Goal: Task Accomplishment & Management: Use online tool/utility

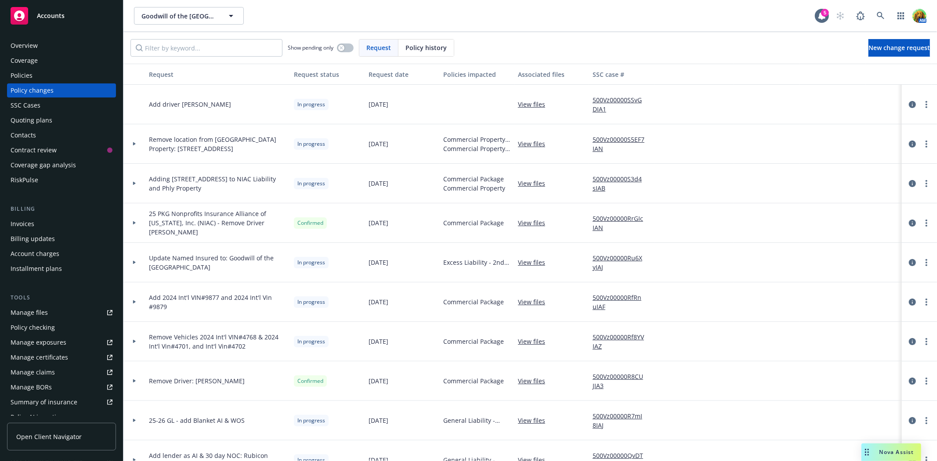
click at [541, 340] on link "View files" at bounding box center [535, 341] width 34 height 9
click at [54, 73] on div "Policies" at bounding box center [62, 76] width 102 height 14
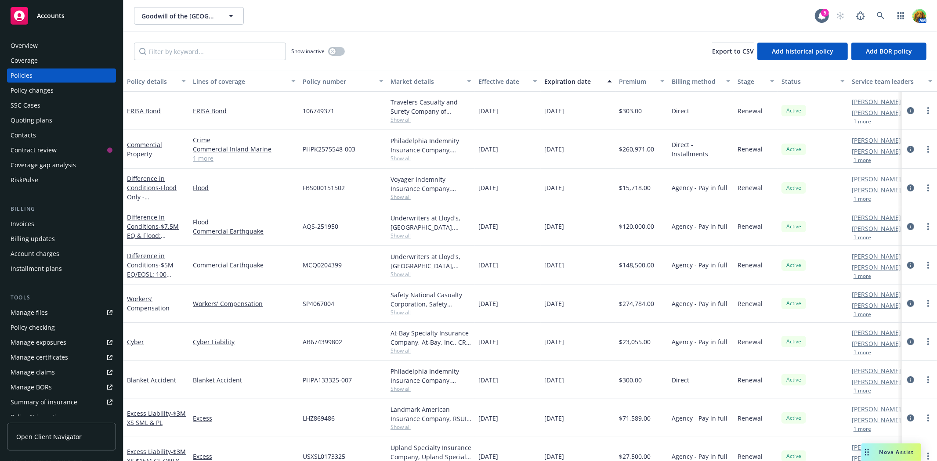
click at [38, 47] on div "Overview" at bounding box center [62, 46] width 102 height 14
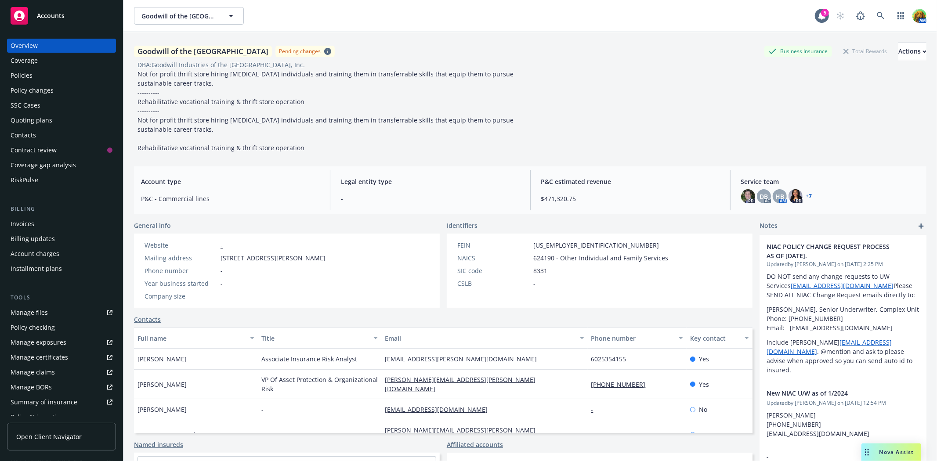
click at [34, 72] on div "Policies" at bounding box center [62, 76] width 102 height 14
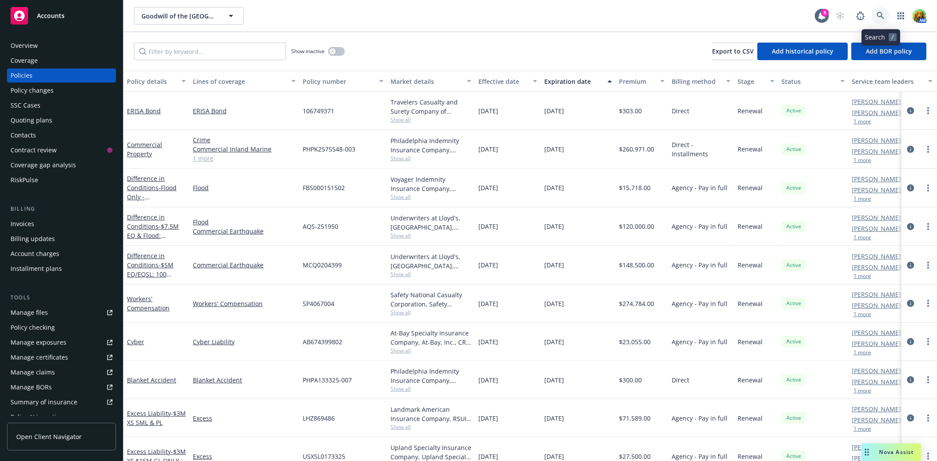
click at [877, 15] on icon at bounding box center [881, 16] width 8 height 8
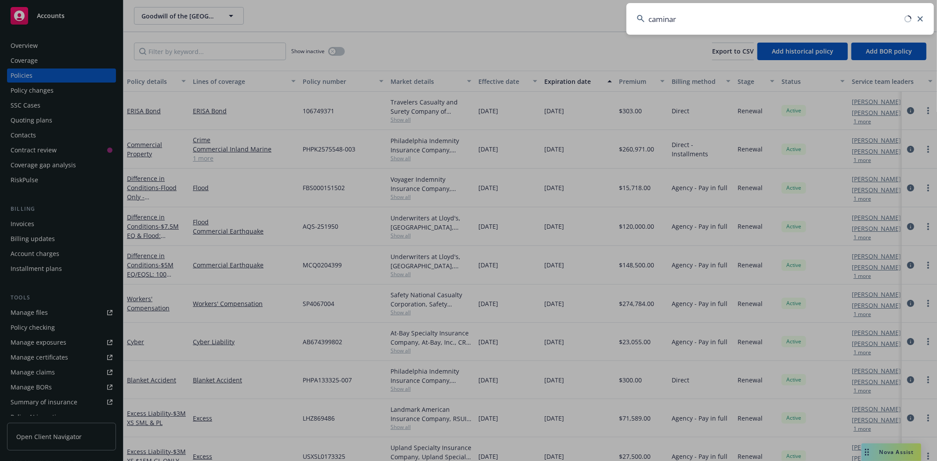
type input "caminar"
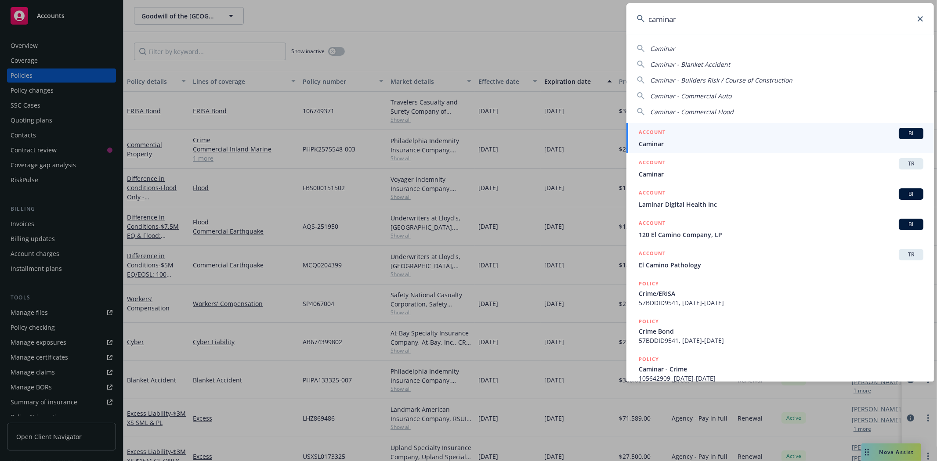
click at [699, 138] on div "ACCOUNT BI" at bounding box center [781, 133] width 285 height 11
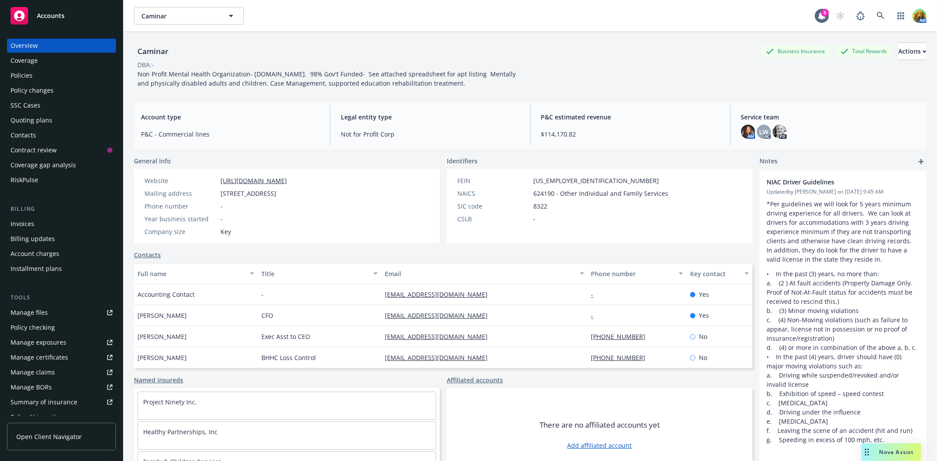
click at [20, 220] on div "Invoices" at bounding box center [23, 224] width 24 height 14
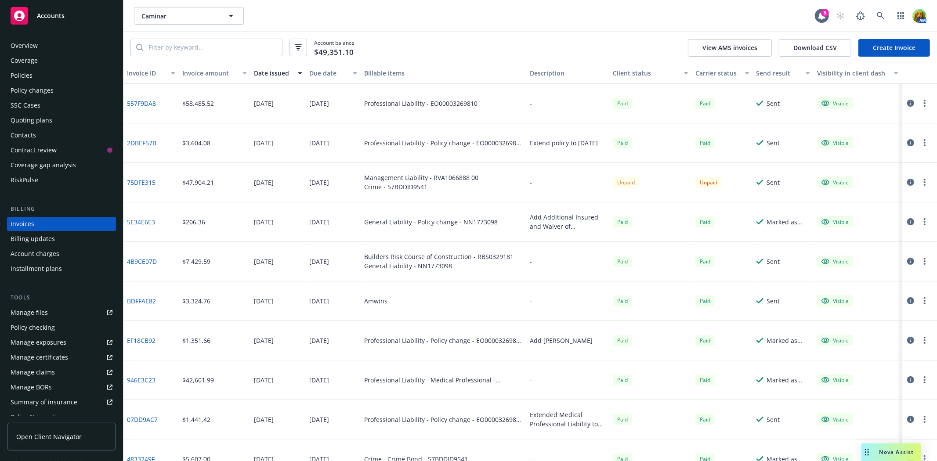
click at [924, 179] on icon "button" at bounding box center [925, 182] width 2 height 7
click at [907, 181] on icon "button" at bounding box center [910, 182] width 7 height 7
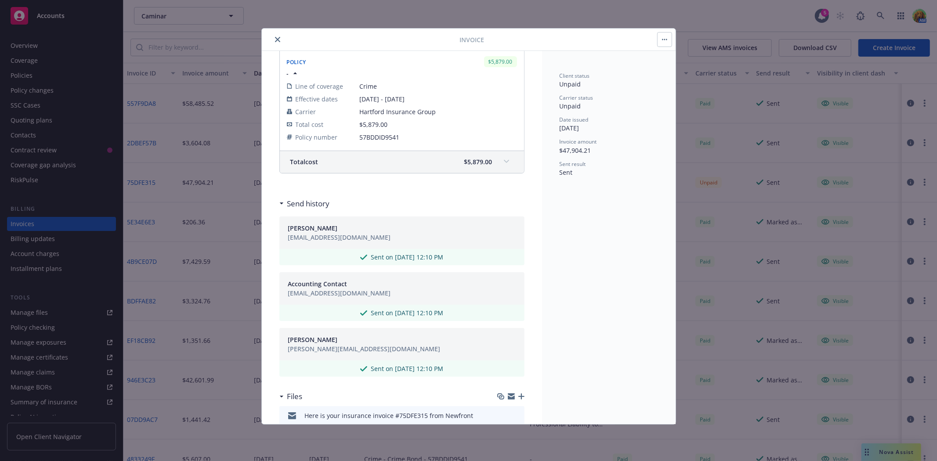
scroll to position [328, 0]
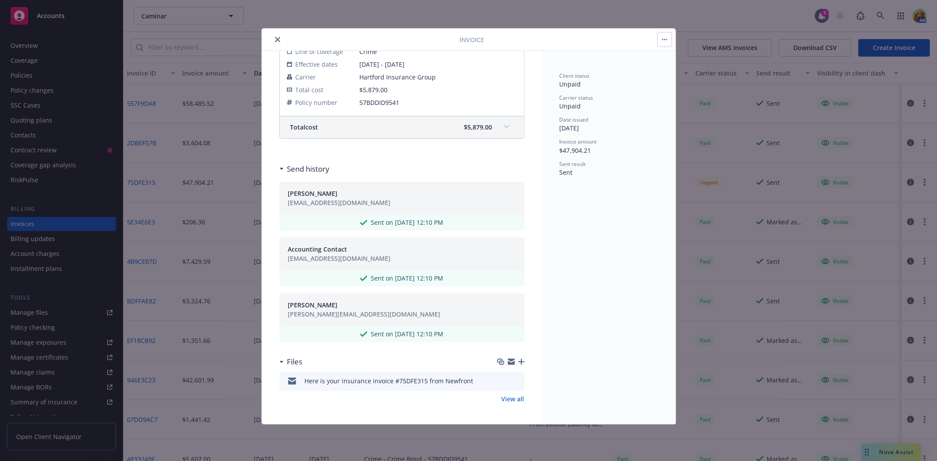
click at [498, 379] on icon "download file" at bounding box center [501, 380] width 7 height 7
click at [662, 41] on button "button" at bounding box center [665, 40] width 14 height 14
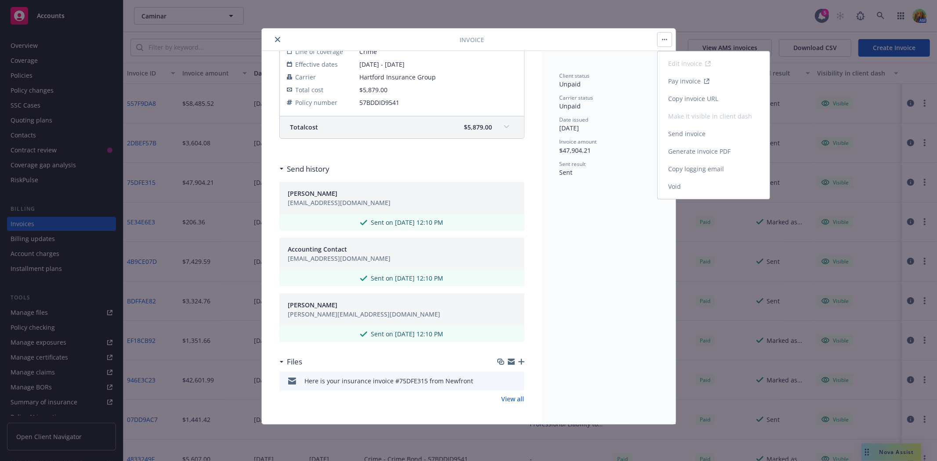
click at [680, 139] on link "Send invoice" at bounding box center [714, 134] width 112 height 18
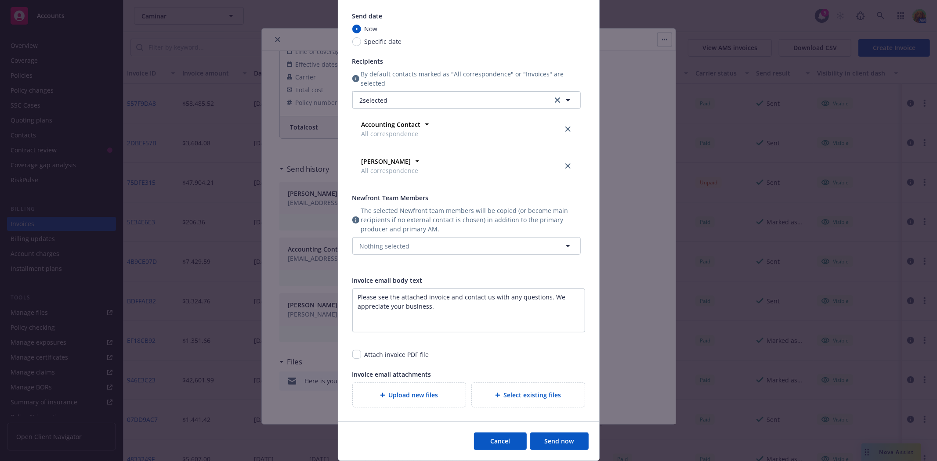
scroll to position [98, 0]
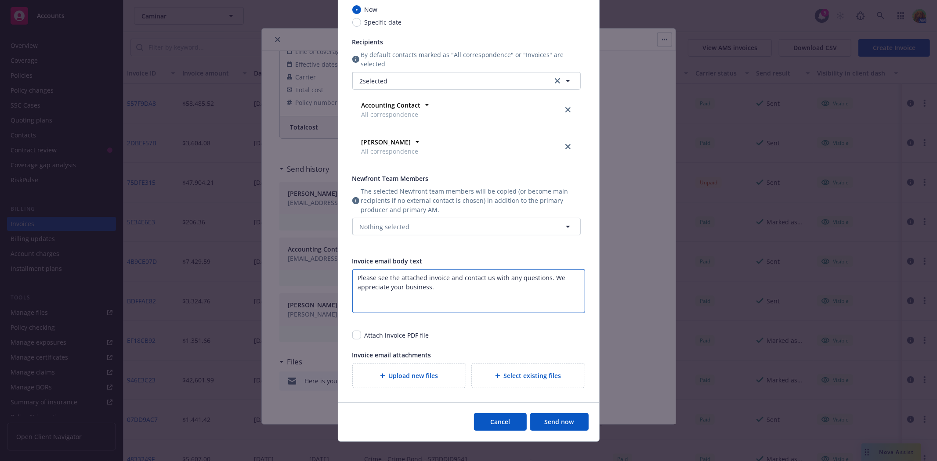
drag, startPoint x: 434, startPoint y: 285, endPoint x: 353, endPoint y: 275, distance: 81.9
click at [353, 275] on textarea "Please see the attached invoice and contact us with any questions. We appreciat…" at bounding box center [468, 291] width 233 height 44
type textarea "Hi Caminar Team- Accounting is following up for payment as this payment is past…"
click at [563, 420] on button "Send now" at bounding box center [559, 422] width 58 height 18
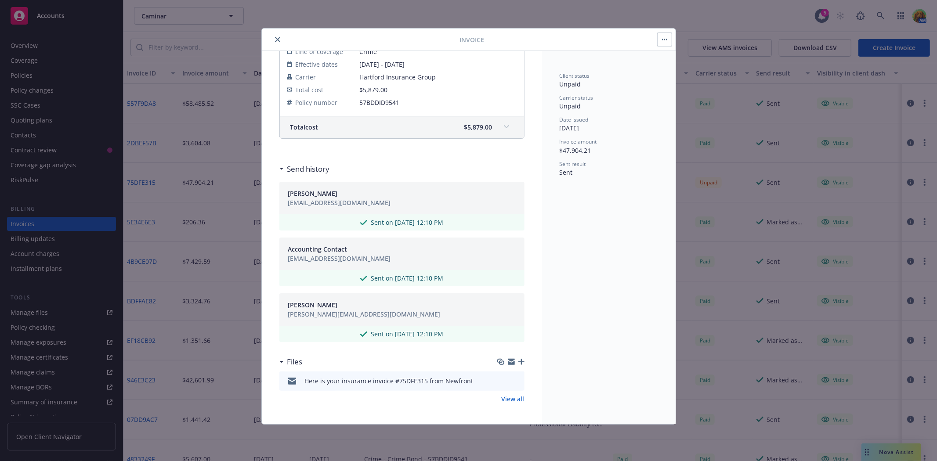
click at [502, 400] on link "View all" at bounding box center [513, 398] width 23 height 9
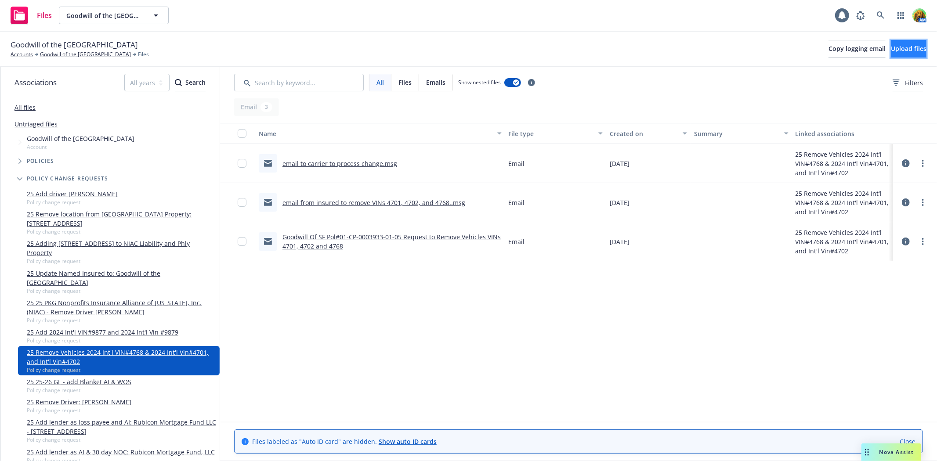
click at [897, 49] on span "Upload files" at bounding box center [909, 48] width 36 height 8
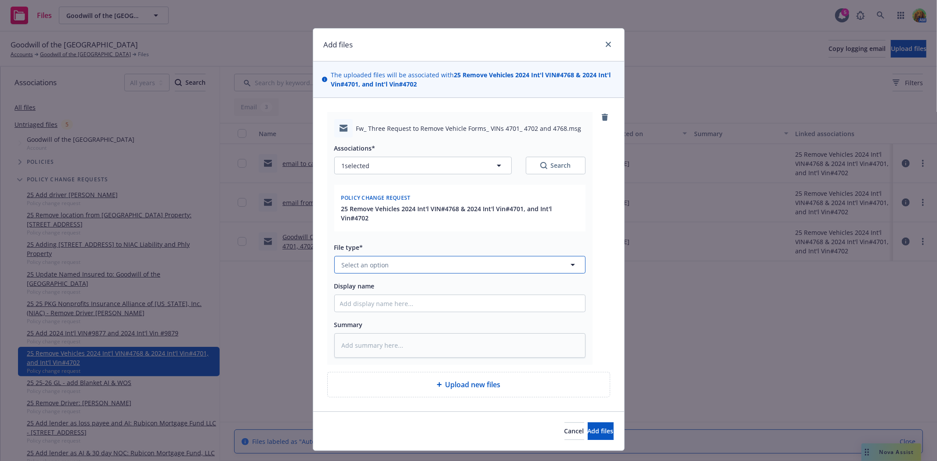
click at [439, 256] on button "Select an option" at bounding box center [459, 265] width 251 height 18
type input "email"
click at [438, 238] on div "Email" at bounding box center [460, 241] width 240 height 13
type textarea "x"
drag, startPoint x: 420, startPoint y: 299, endPoint x: 436, endPoint y: 305, distance: 17.0
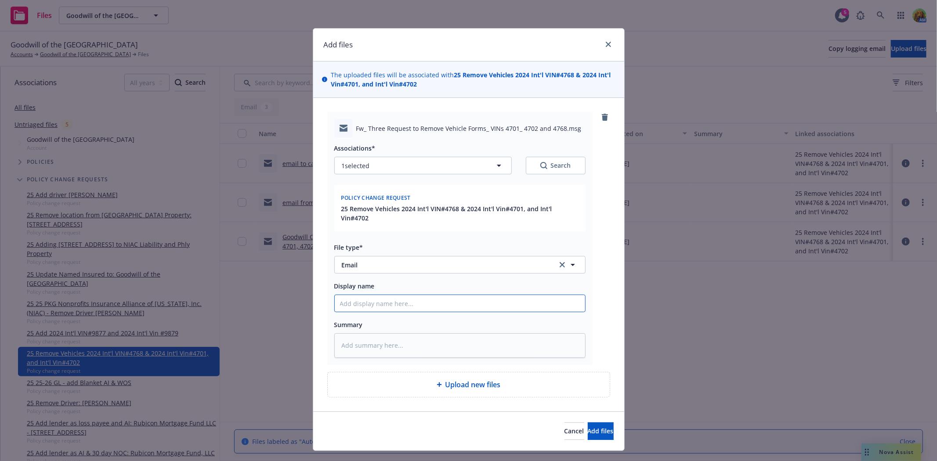
click at [423, 300] on input "Display name" at bounding box center [460, 303] width 250 height 17
type input "e"
type textarea "x"
type input "ema"
type textarea "x"
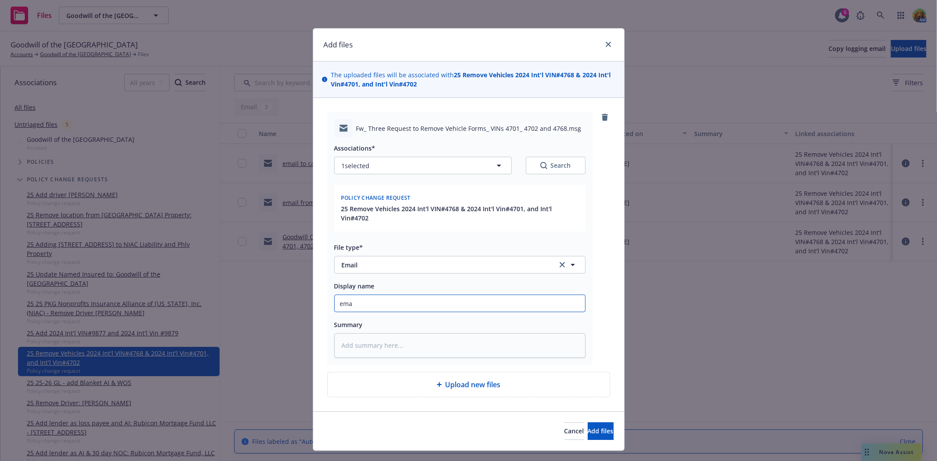
type input "emai"
type textarea "x"
type input "email"
type textarea "x"
type input "email"
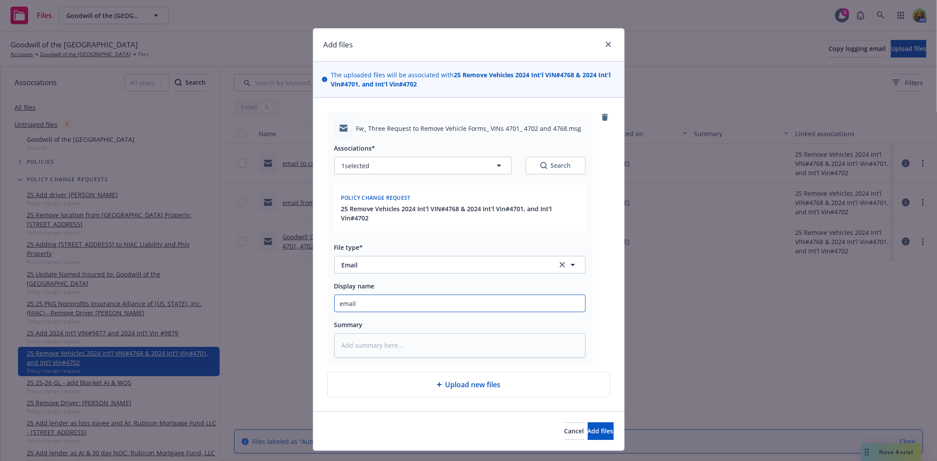
type textarea "x"
type input "email f"
type textarea "x"
type input "email fr"
type textarea "x"
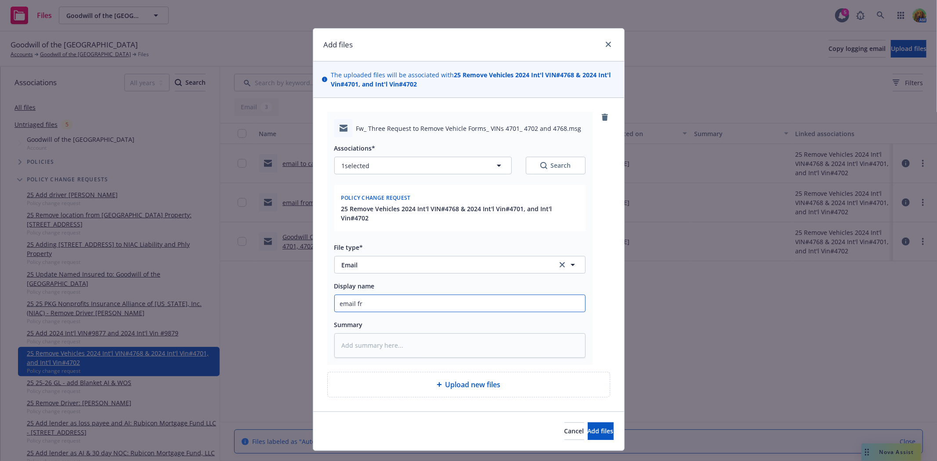
type input "email fro"
type textarea "x"
type input "email from"
type textarea "x"
type input "email from"
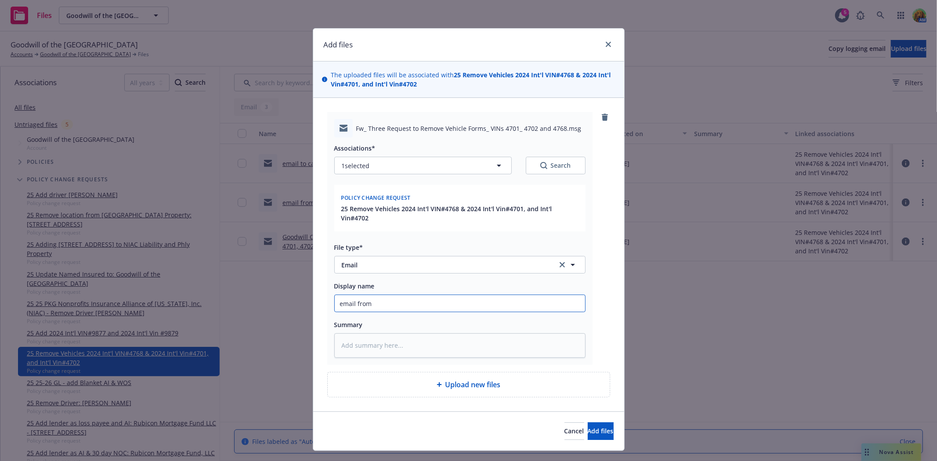
type textarea "x"
type input "email from i"
type textarea "x"
type input "email from in"
type textarea "x"
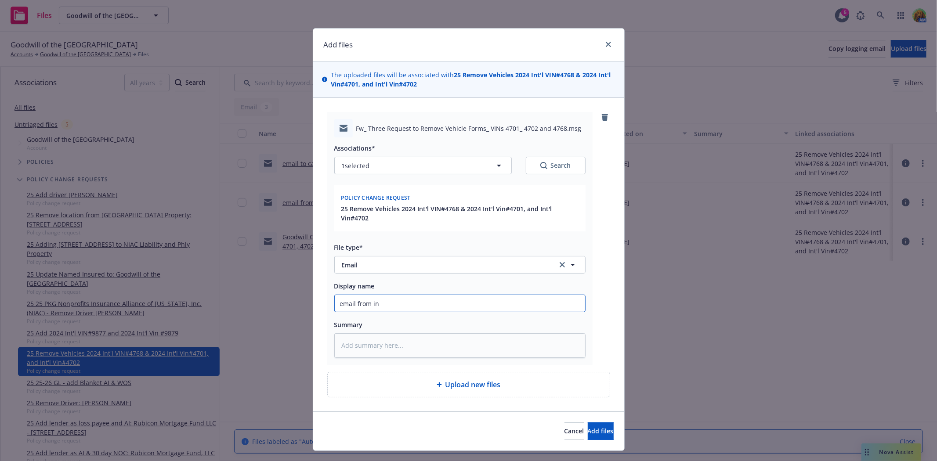
type input "email from ins"
type textarea "x"
type input "email from insu"
type textarea "x"
type input "email from insur"
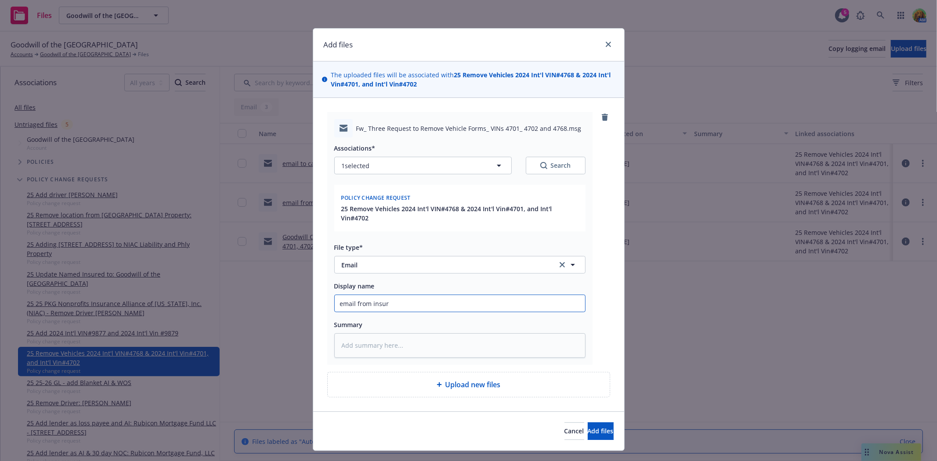
type textarea "x"
type input "email from insure"
type textarea "x"
type input "email from insured"
type textarea "x"
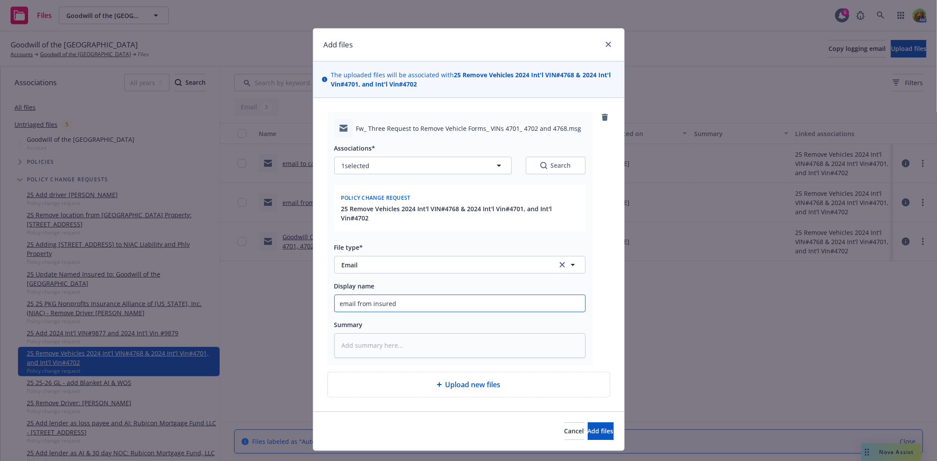
type input "email from insured"
type textarea "x"
type input "email from insured f"
type textarea "x"
type input "email from insured fo"
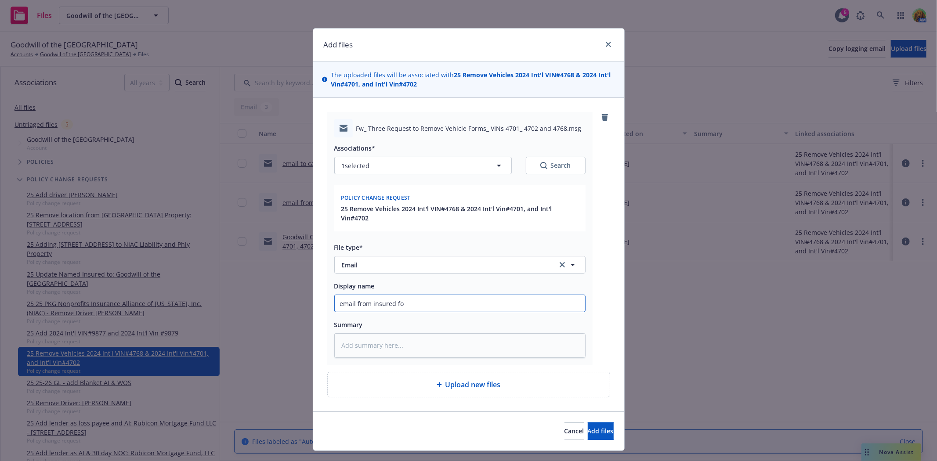
type textarea "x"
type input "email from insured fol"
type textarea "x"
type input "email from insured foll"
type textarea "x"
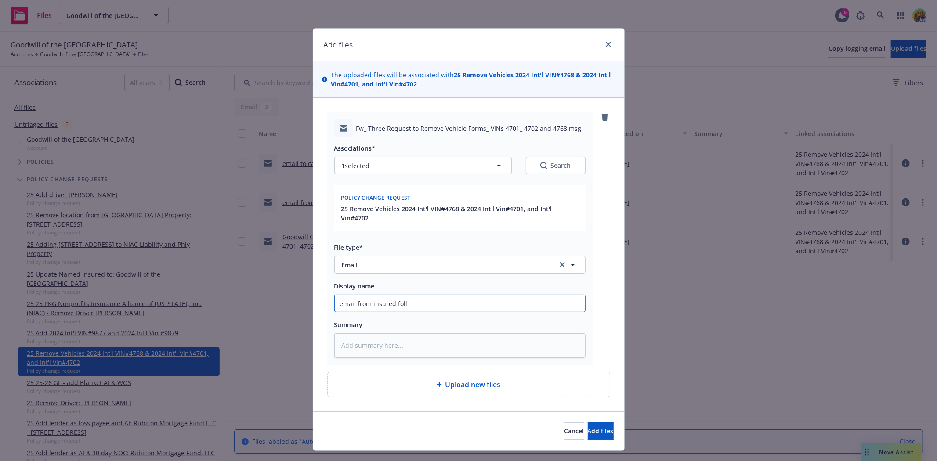
type input "email from insured follo"
type textarea "x"
type input "email from insured follow"
type textarea "x"
type input "email from insured followi"
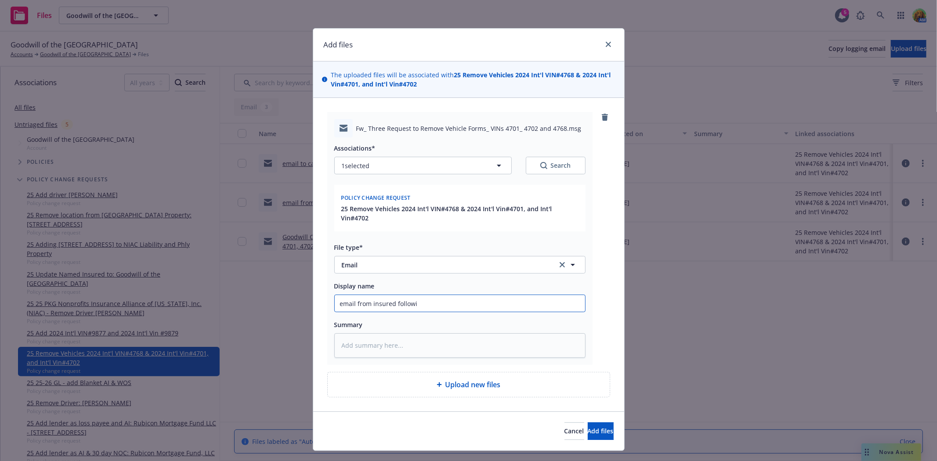
type textarea "x"
type input "email from insured followin"
type textarea "x"
type input "email from insured following"
type textarea "x"
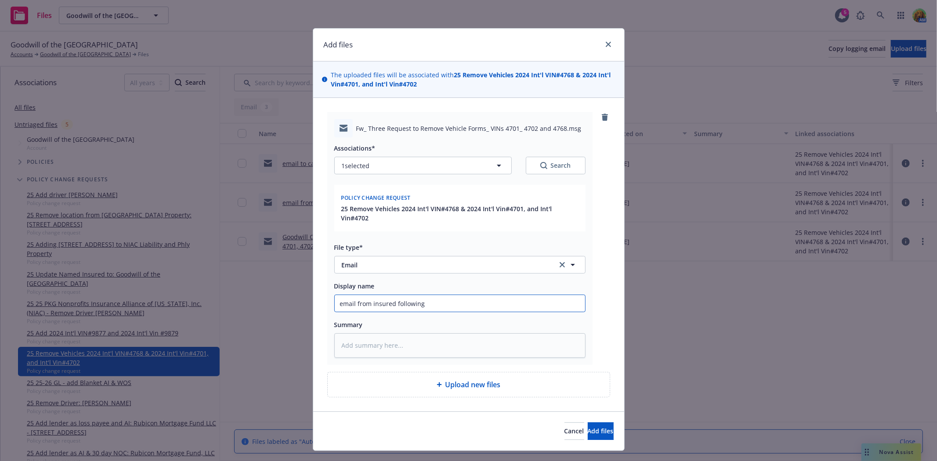
type input "email from insured following"
type textarea "x"
type input "email from insured following u"
type textarea "x"
type input "email from insured following up"
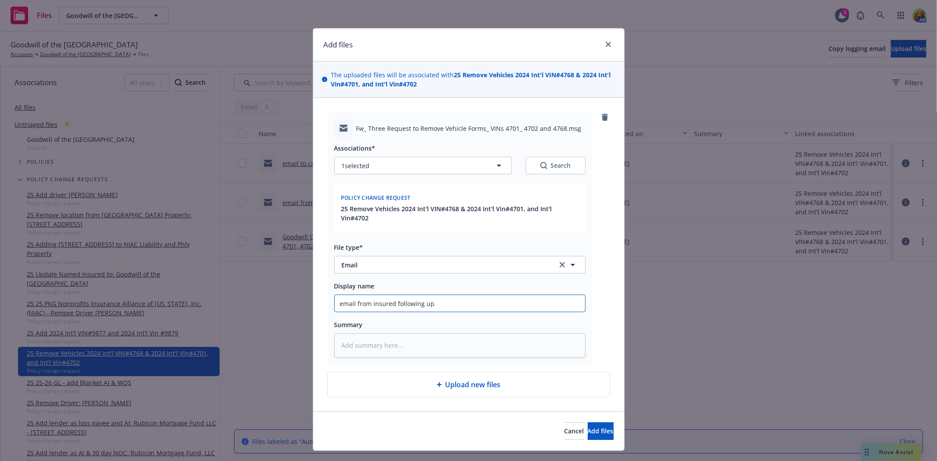
type textarea "x"
type input "email from insured following up"
type textarea "x"
type input "email from insured following up o"
type textarea "x"
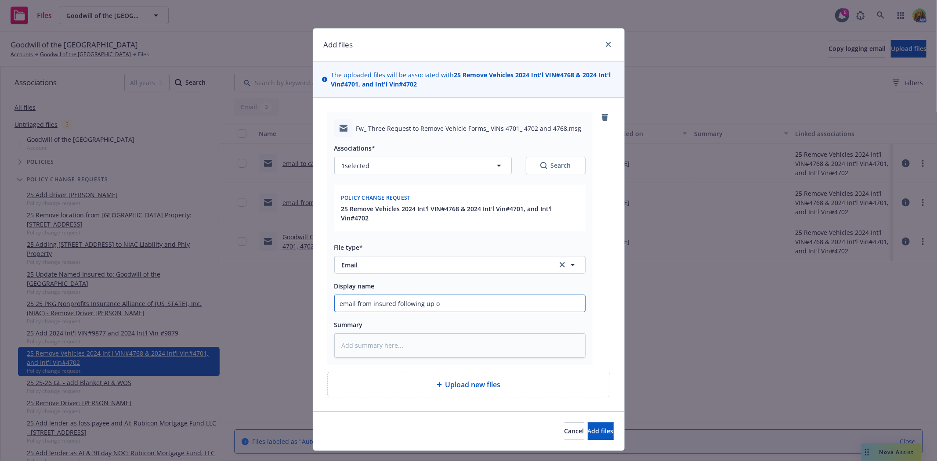
type input "email from insured following up on"
type textarea "x"
type input "email from insured following up on"
type textarea "x"
type input "email from insured following up on e"
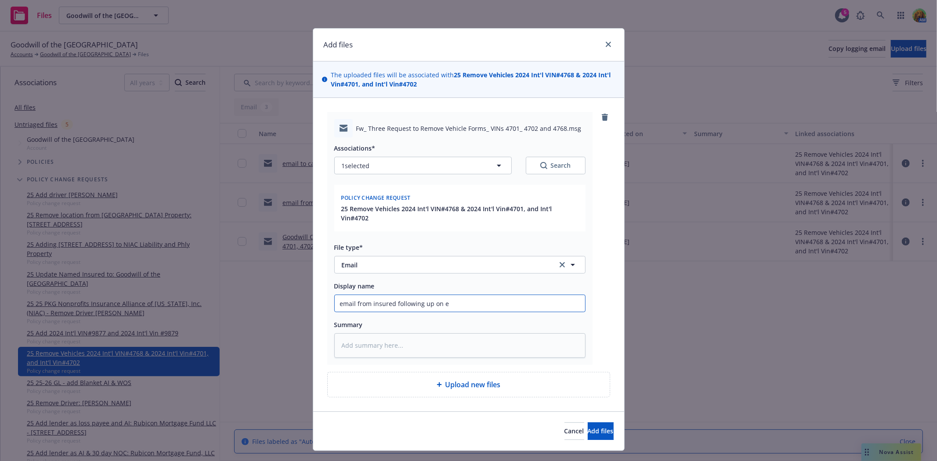
type textarea "x"
type input "email from insured following up on en"
type textarea "x"
type input "email from insured following up on end"
type textarea "x"
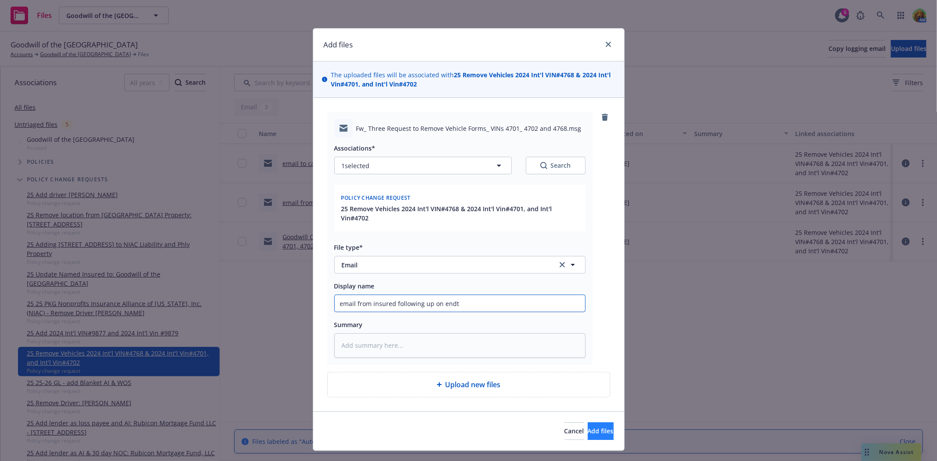
type input "email from insured following up on endt"
click at [598, 425] on button "Add files" at bounding box center [601, 432] width 26 height 18
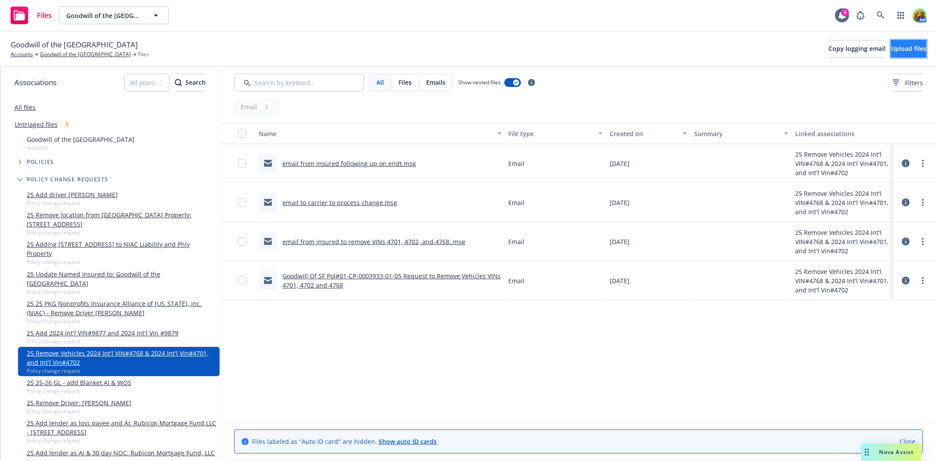
click at [891, 44] on button "Upload files" at bounding box center [909, 49] width 36 height 18
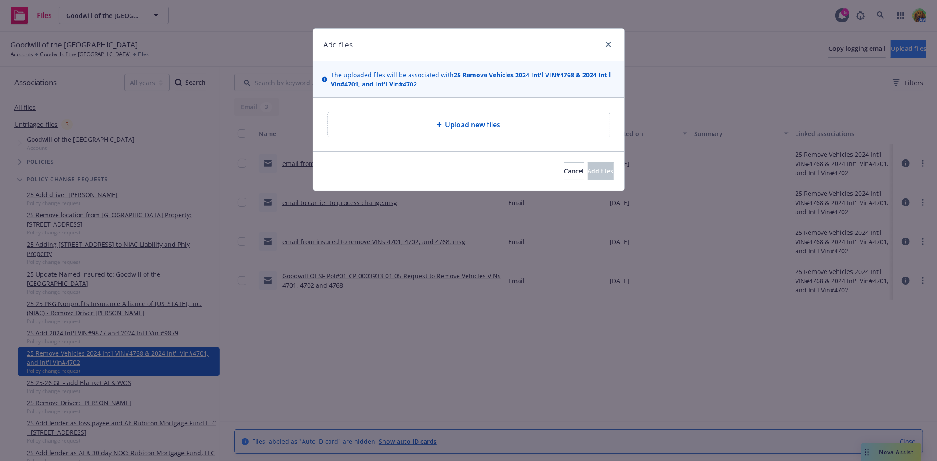
type textarea "x"
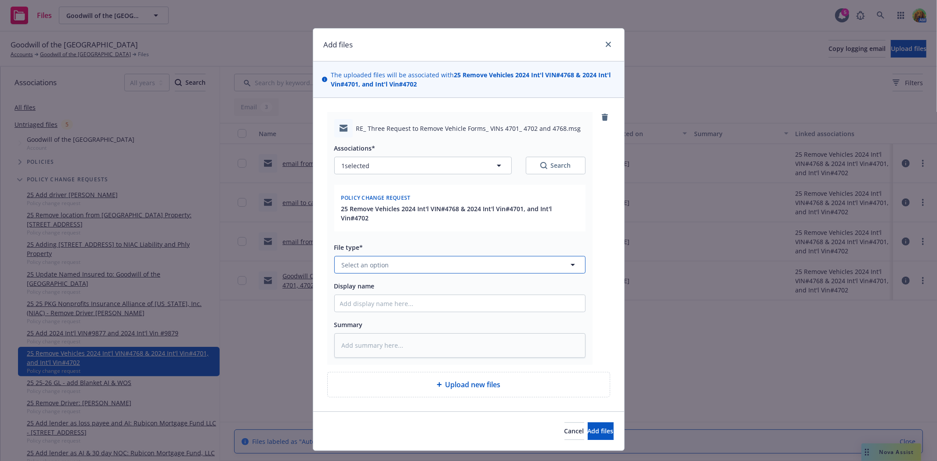
click at [423, 256] on button "Select an option" at bounding box center [459, 265] width 251 height 18
type input "email"
click at [412, 235] on div "Email" at bounding box center [460, 241] width 240 height 13
click at [402, 295] on input "Display name" at bounding box center [460, 303] width 250 height 17
type textarea "x"
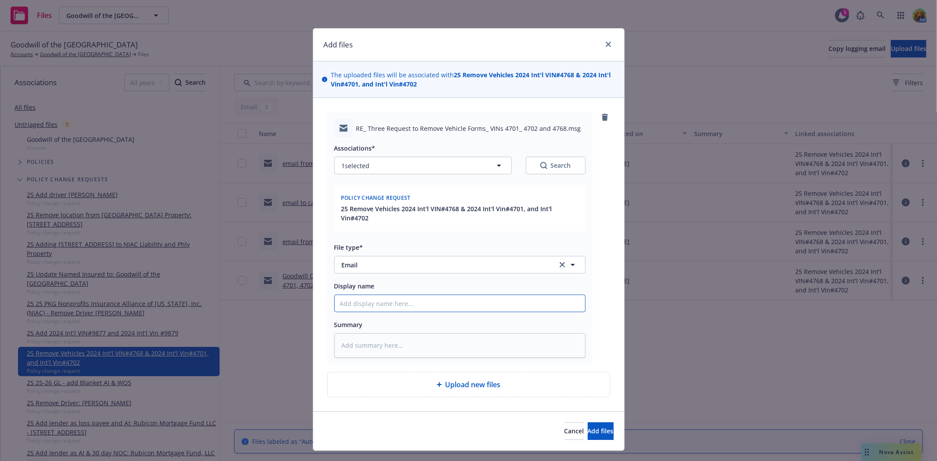
type input "e"
type textarea "x"
type input "em"
type textarea "x"
type input "ema"
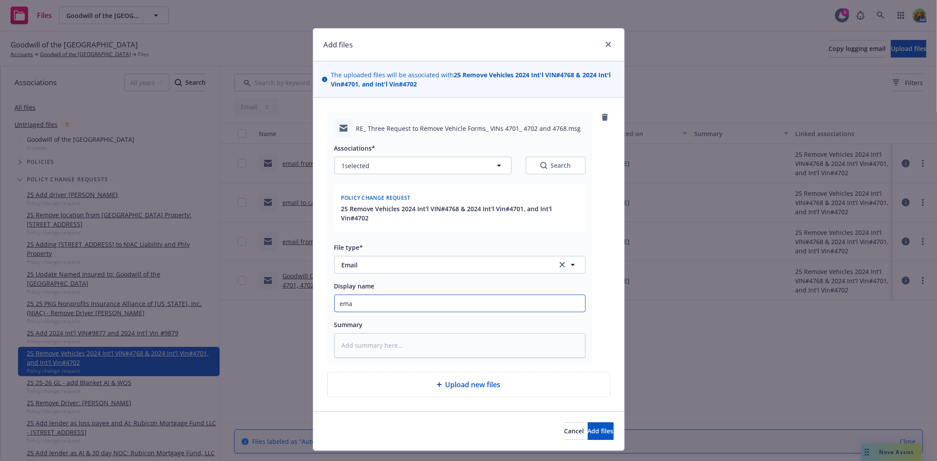
type textarea "x"
type input "emai"
type textarea "x"
type input "email"
type textarea "x"
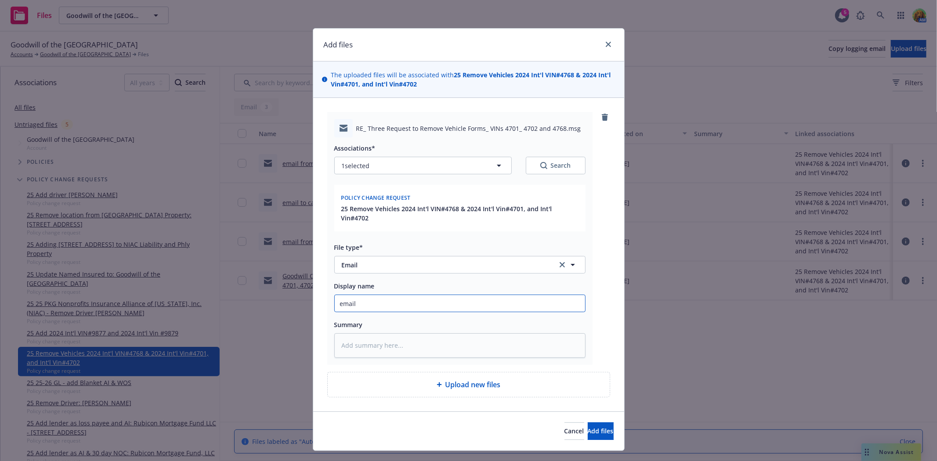
type input "email"
type textarea "x"
type input "email f"
type textarea "x"
type input "email fr"
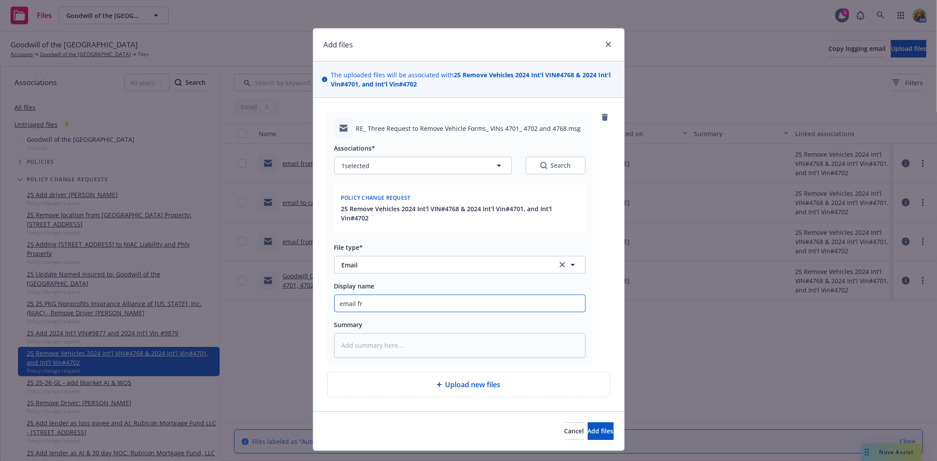
type textarea "x"
type input "email f"
type textarea "x"
type input "email"
type textarea "x"
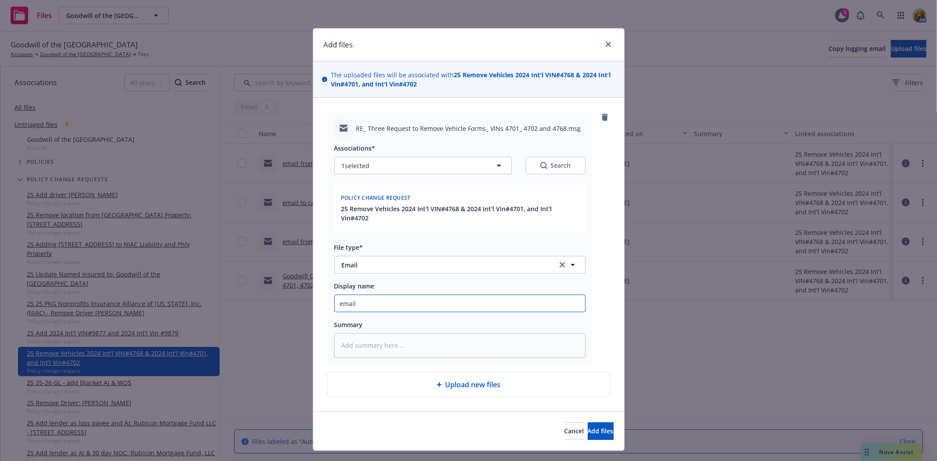
type input "email t"
type textarea "x"
type input "email to"
type textarea "x"
type input "email to"
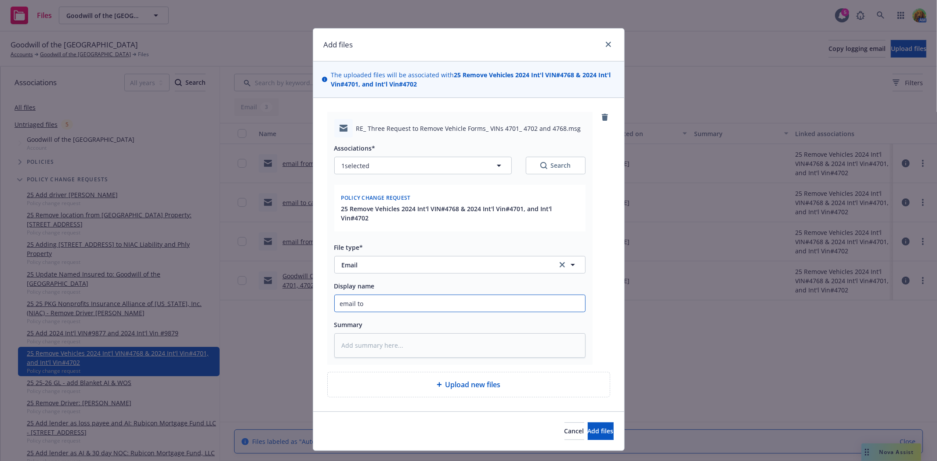
type textarea "x"
type input "email to i"
type textarea "x"
type input "email to in"
type textarea "x"
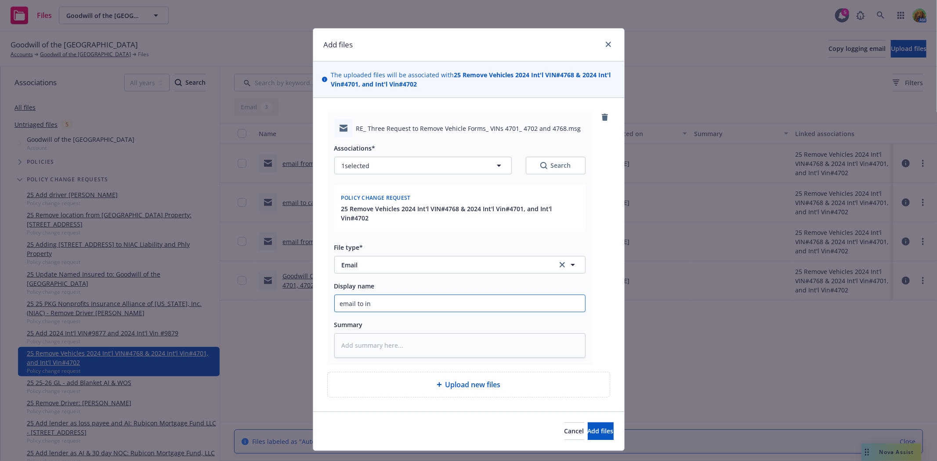
type input "email to ins"
type textarea "x"
type input "email to insu"
type textarea "x"
type input "email to insur"
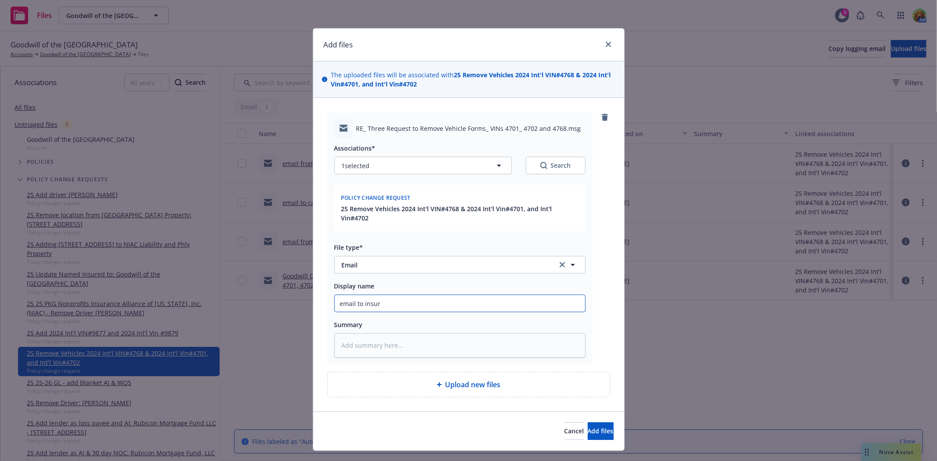
type textarea "x"
type input "email to insure"
type textarea "x"
type input "email to insured"
type textarea "x"
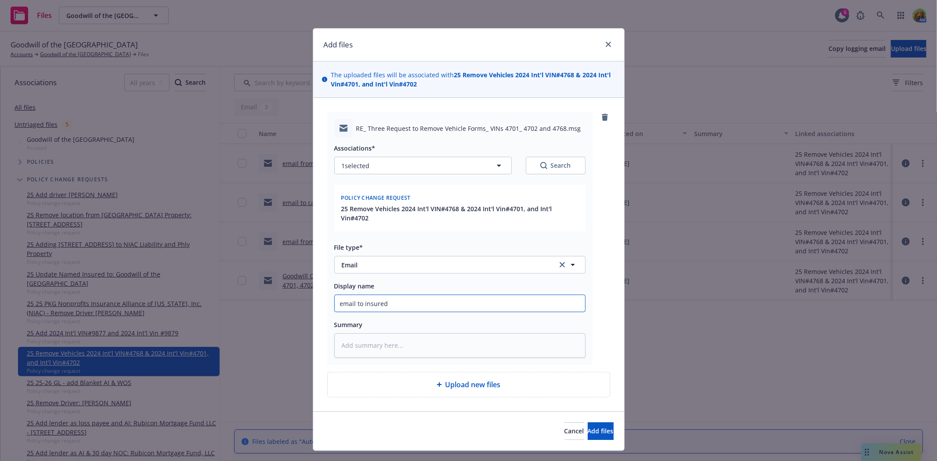
type input "email to insured"
type textarea "x"
type input "email to insured w"
type textarea "x"
type input "email to insured we"
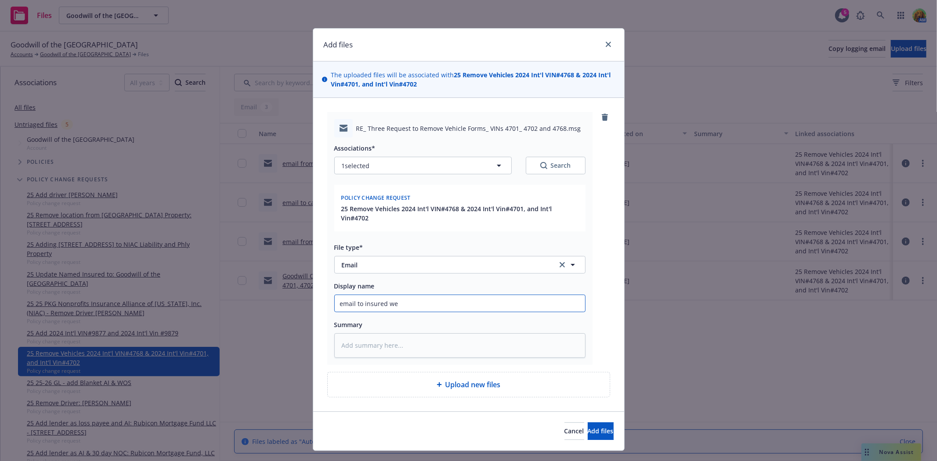
type textarea "x"
type input "email to insured we"
type textarea "x"
type input "email to insured we w"
type textarea "x"
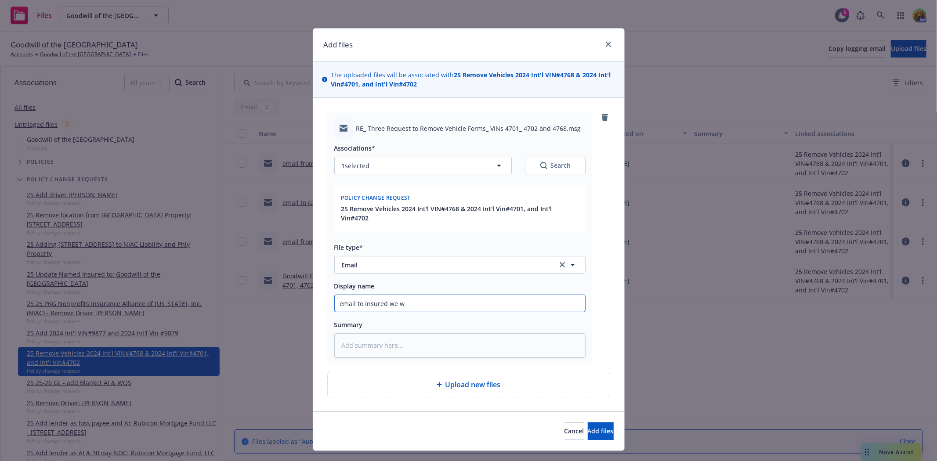
type input "email to insured we wi"
type textarea "x"
type input "email to insured we wil"
type textarea "x"
type input "email to insured we will"
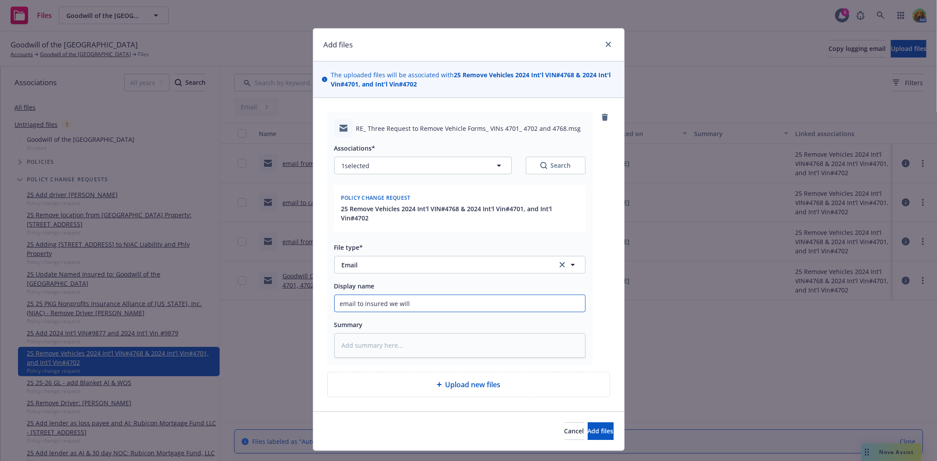
type textarea "x"
type input "email to insured we will"
type textarea "x"
type input "email to insured we will h"
type textarea "x"
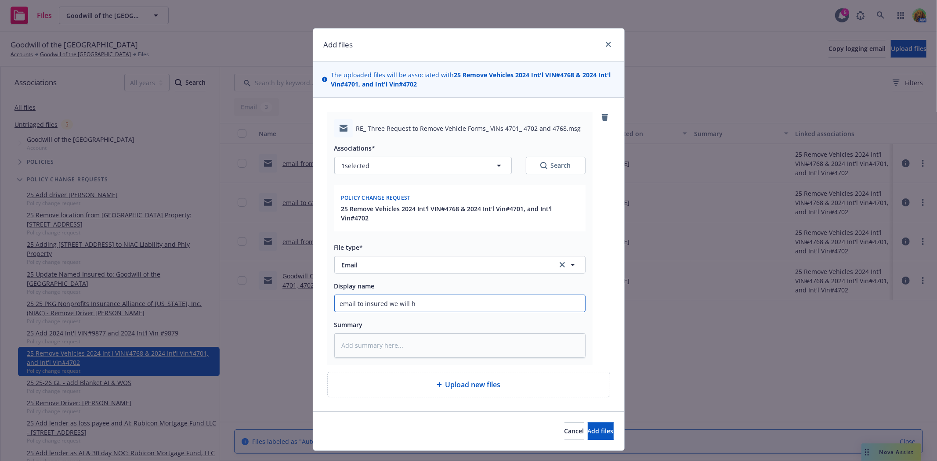
type input "email to insured we will ha"
type textarea "x"
type input "email to insured we will hav"
type textarea "x"
type input "email to insured we will have"
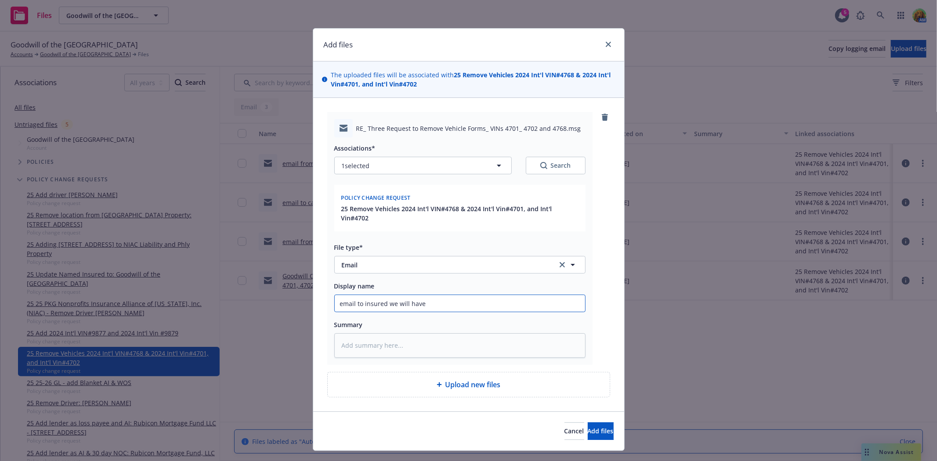
type textarea "x"
type input "email to insured we will have"
type textarea "x"
type input "email to insured we will have e"
type textarea "x"
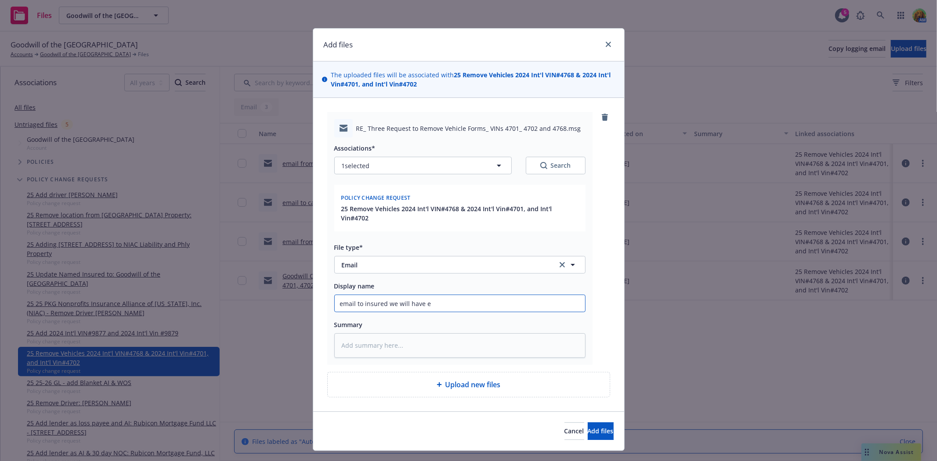
type input "email to insured we will have en"
type textarea "x"
type input "email to insured we will have end"
type textarea "x"
type input "email to insured we will have endt"
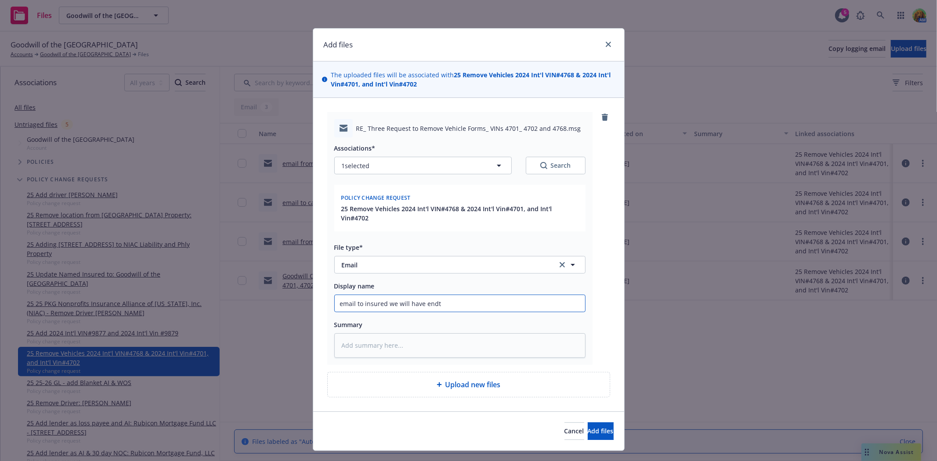
type textarea "x"
type input "email to insured we will have endt"
type textarea "x"
type input "email to insured we will have endt to"
type textarea "x"
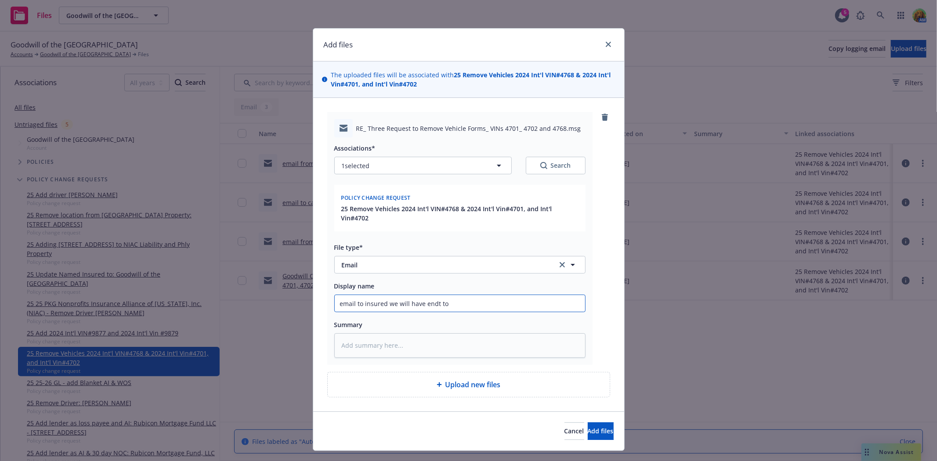
type input "email to insured we will have endt to"
type textarea "x"
type input "email to insured we will have endt to he"
type textarea "x"
type input "email to insured we will have endt to her"
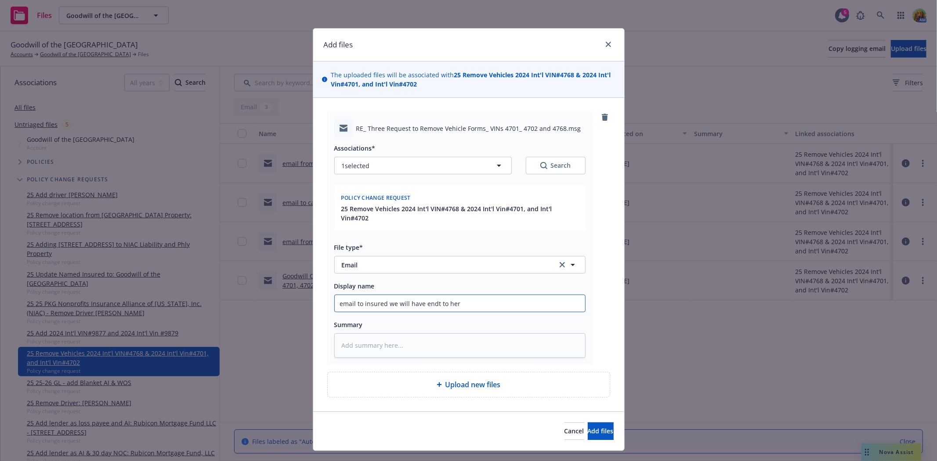
type textarea "x"
type input "email to insured we will have endt to her t"
type textarea "x"
type input "email to insured we will have endt to her th"
type textarea "x"
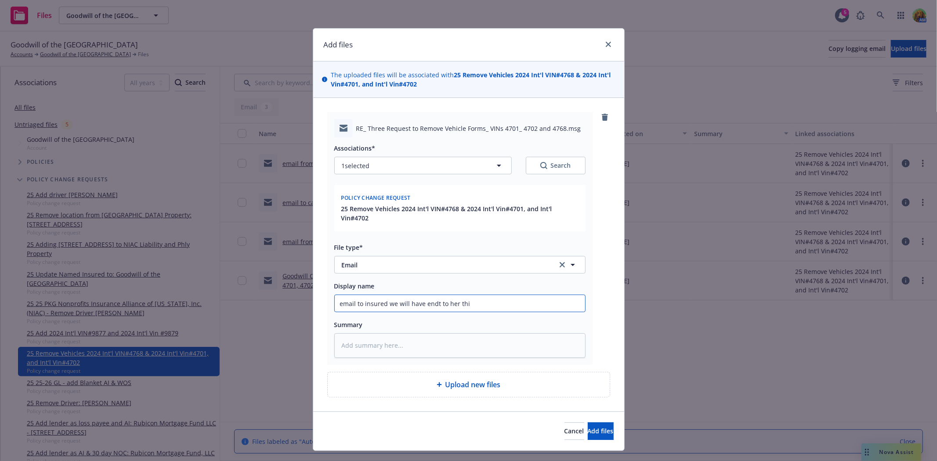
type input "email to insured we will have endt to her this"
type textarea "x"
type input "email to insured we will have endt to her this w"
type textarea "x"
type input "email to insured we will have endt to her this we"
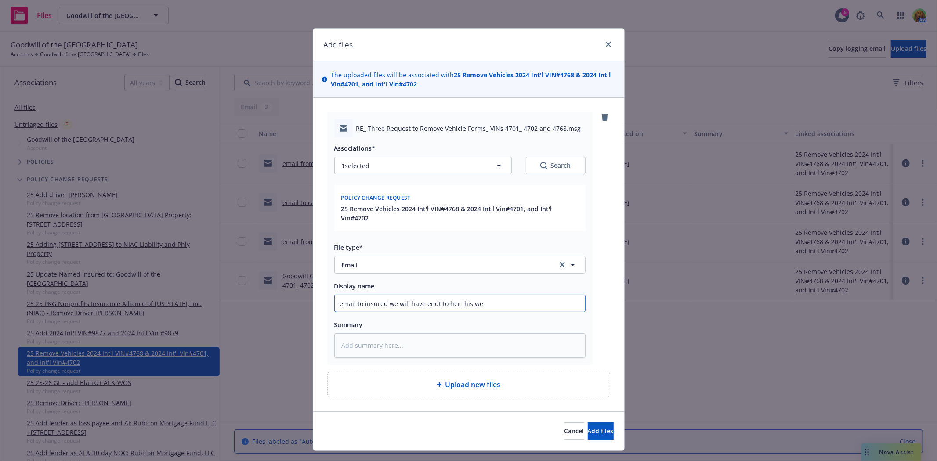
type textarea "x"
type input "email to insured we will have endt to her this wee"
type textarea "x"
type input "email to insured we will have endt to her this week"
type textarea "x"
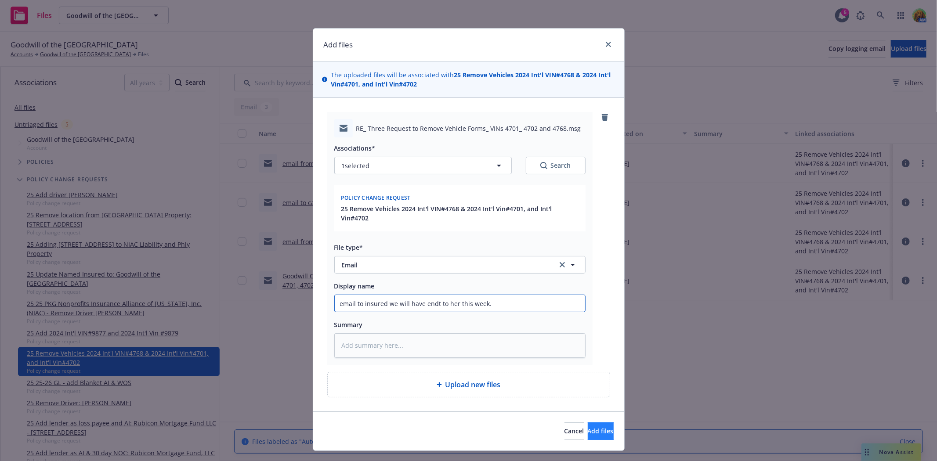
type input "email to insured we will have endt to her this week."
click at [596, 431] on button "Add files" at bounding box center [601, 432] width 26 height 18
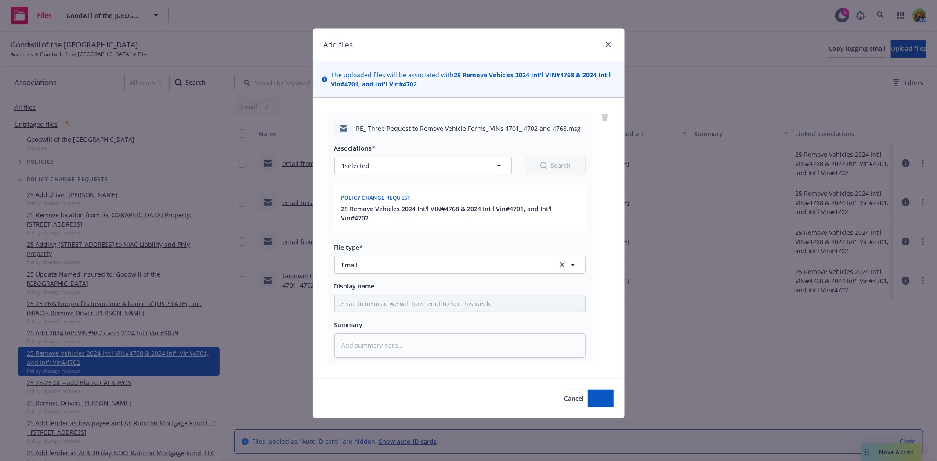
type textarea "x"
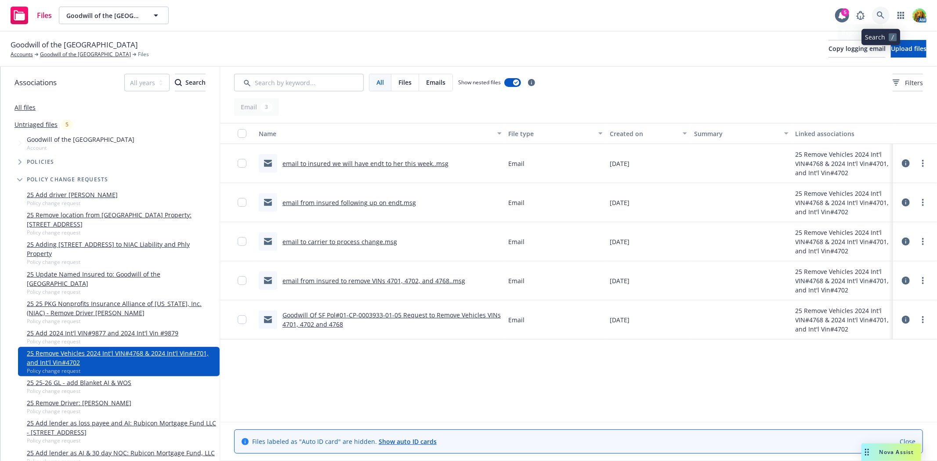
click at [878, 14] on icon at bounding box center [880, 14] width 7 height 7
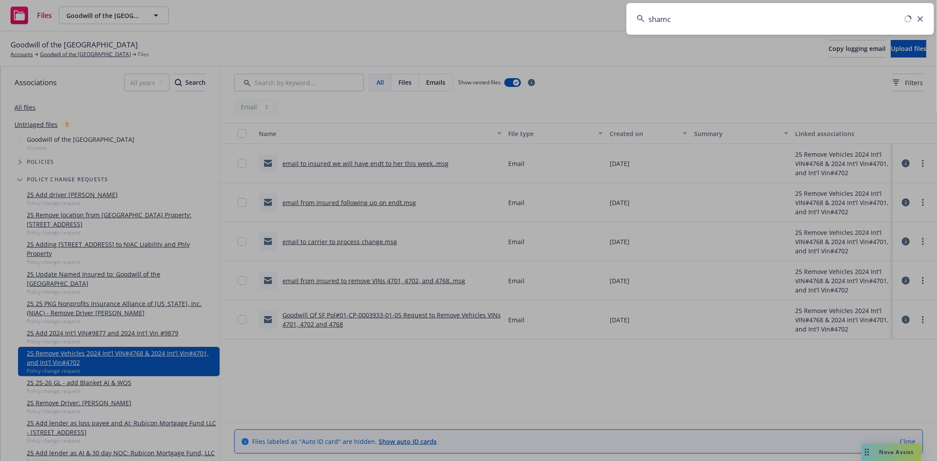
type input "shamco"
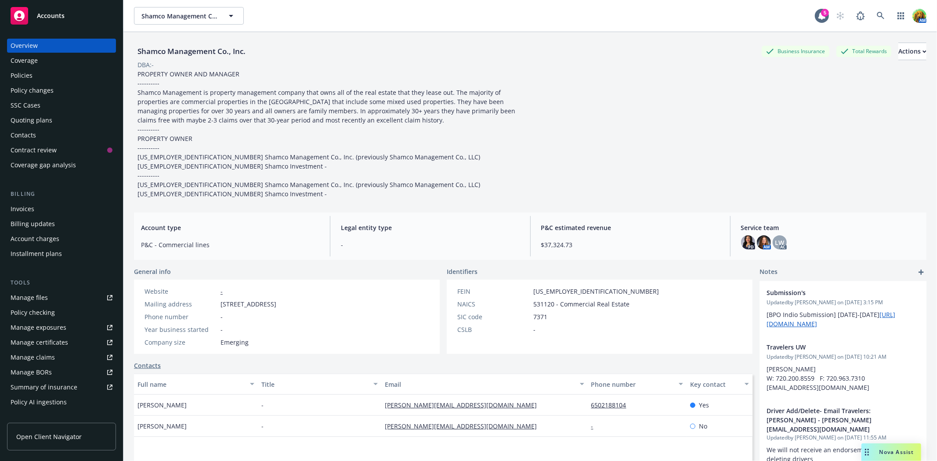
click at [27, 86] on div "Policy changes" at bounding box center [32, 90] width 43 height 14
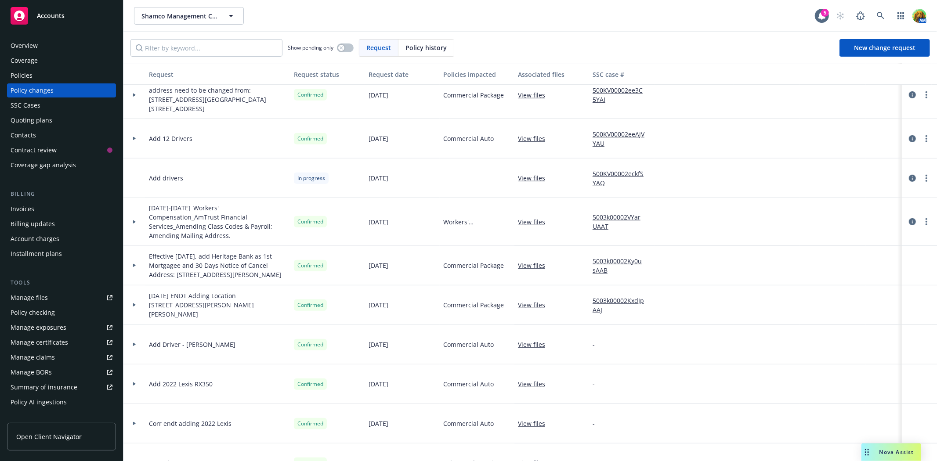
scroll to position [585, 0]
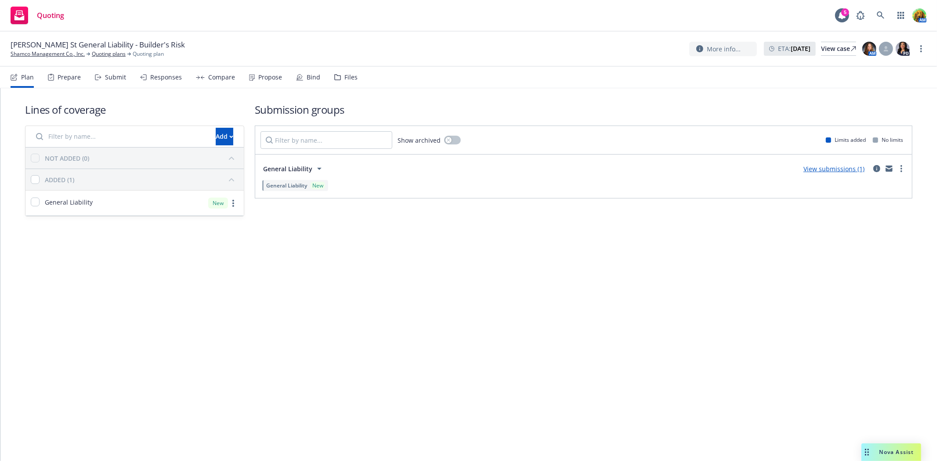
click at [314, 80] on div "Bind" at bounding box center [314, 77] width 14 height 7
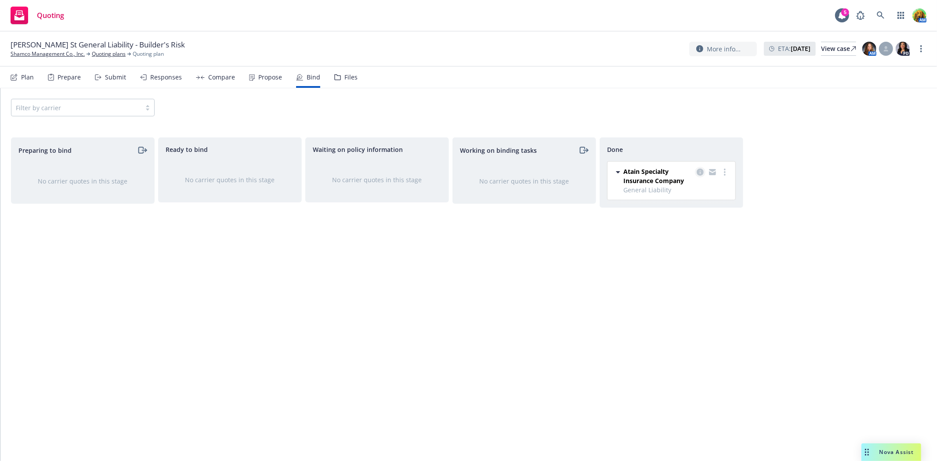
click at [700, 170] on icon "copy logging email" at bounding box center [700, 172] width 7 height 7
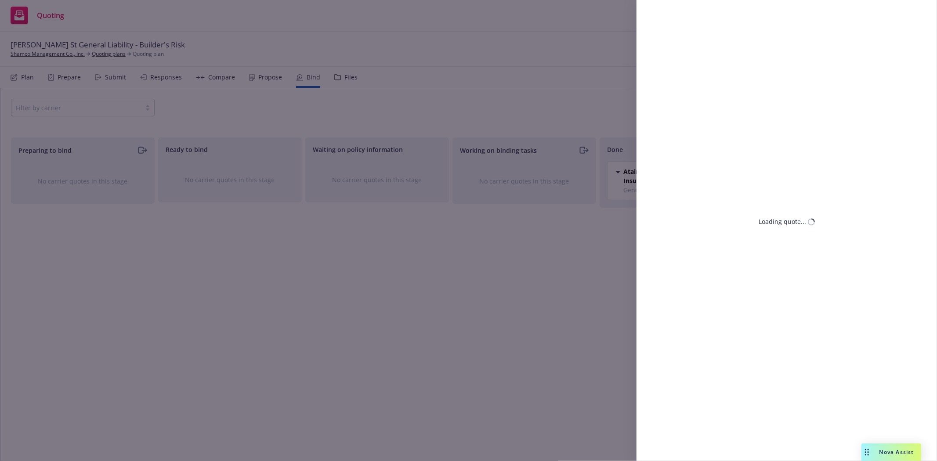
select select "CA"
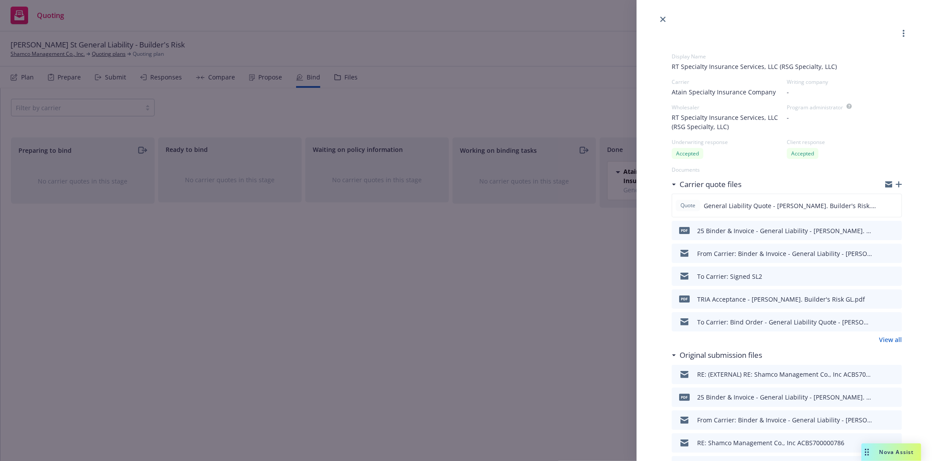
click at [55, 54] on div "Display Name RT Specialty Insurance Services, LLC (RSG Specialty, LLC) Carrier …" at bounding box center [468, 230] width 937 height 461
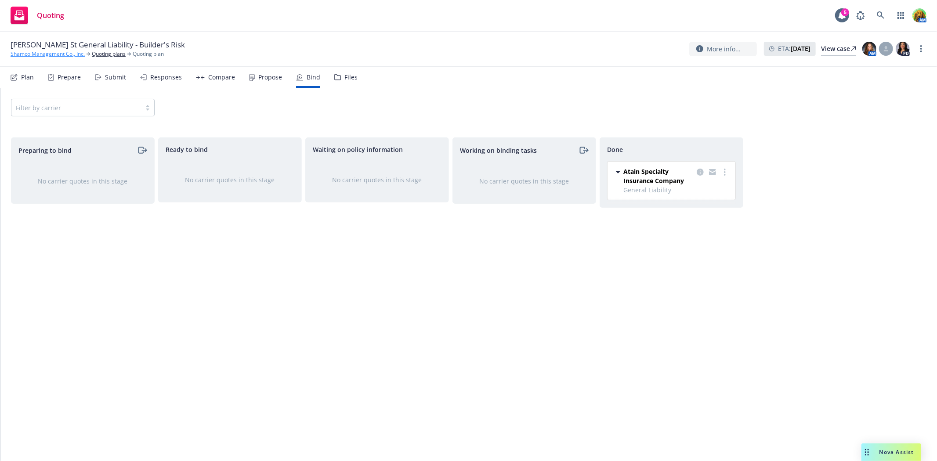
click at [54, 54] on link "Shamco Management Co., Inc." at bounding box center [48, 54] width 74 height 8
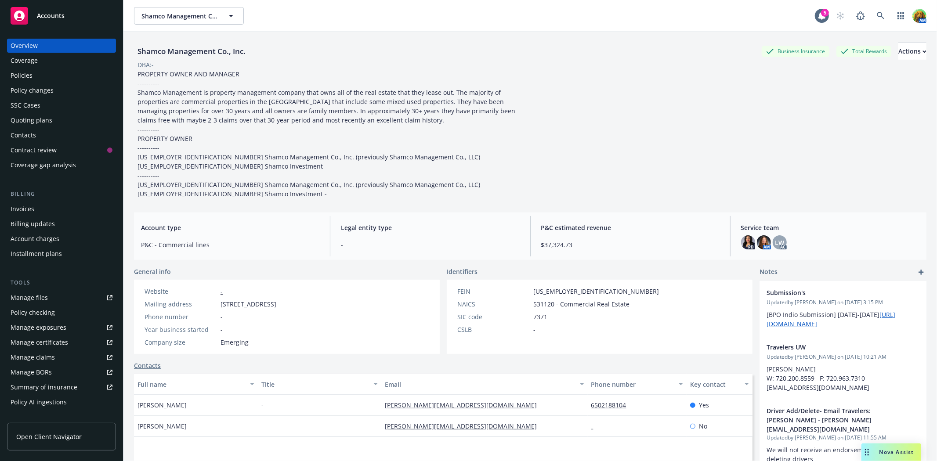
click at [33, 76] on div "Policies" at bounding box center [62, 76] width 102 height 14
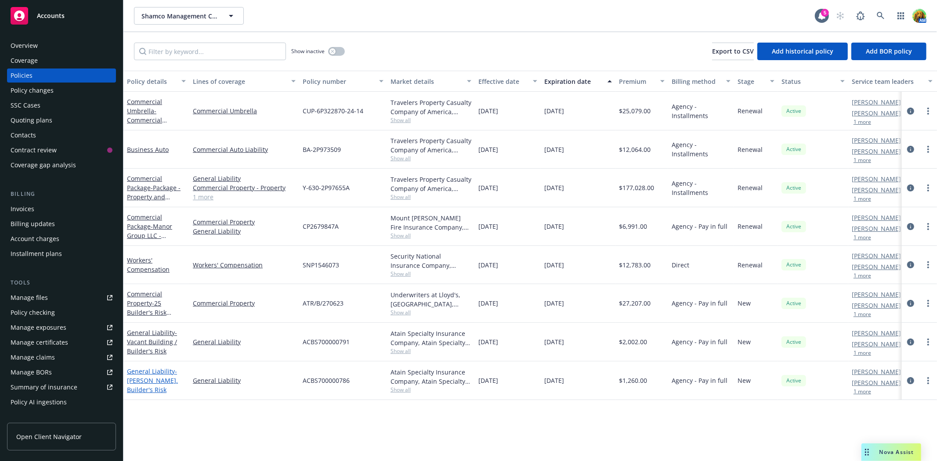
click at [163, 371] on link "General Liability - [PERSON_NAME]. Builder's Risk" at bounding box center [152, 380] width 51 height 27
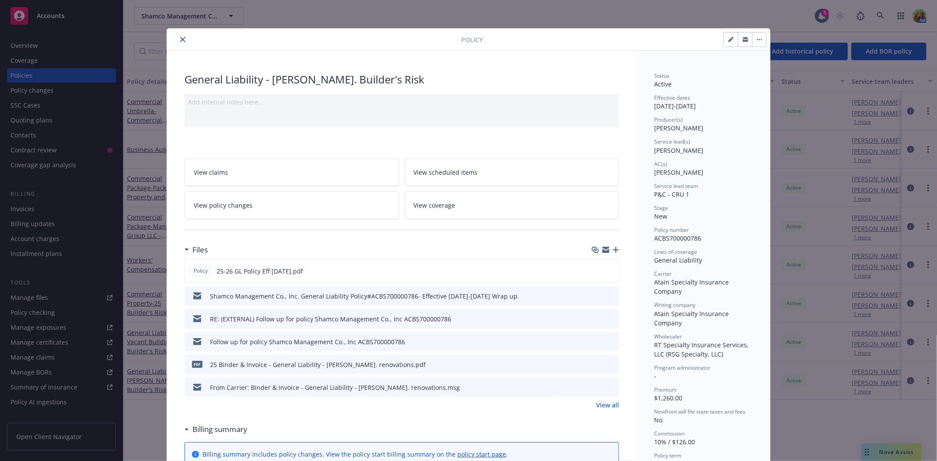
click at [608, 293] on icon "preview file" at bounding box center [611, 296] width 8 height 6
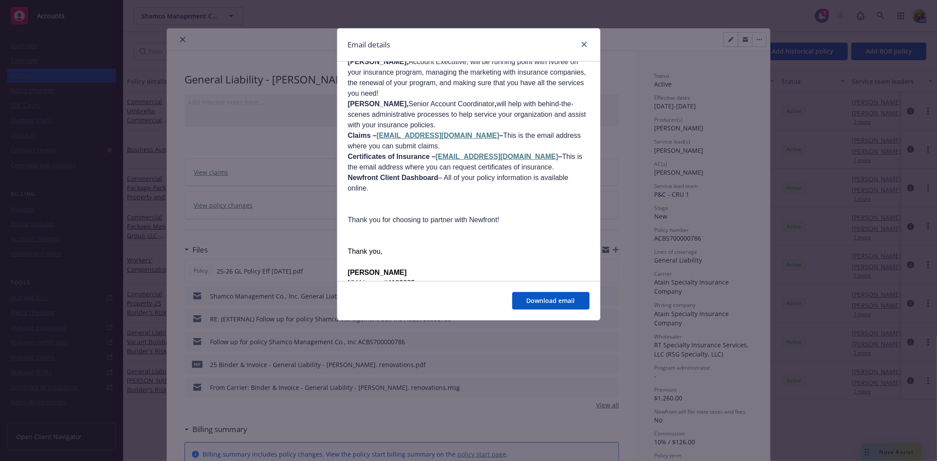
scroll to position [439, 0]
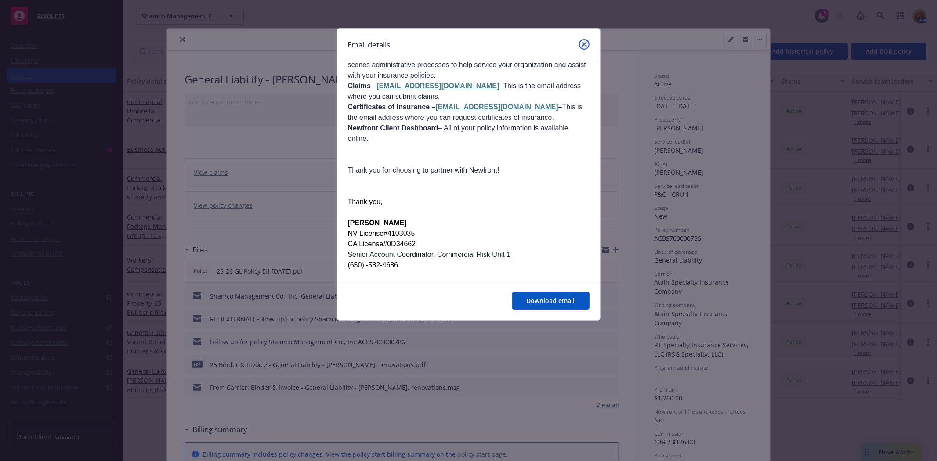
click at [586, 44] on icon "close" at bounding box center [584, 44] width 5 height 5
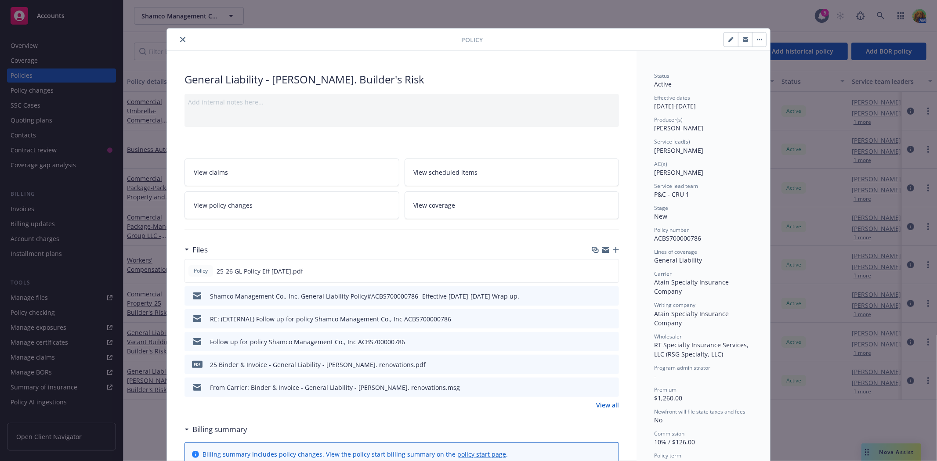
click at [180, 41] on icon "close" at bounding box center [182, 39] width 5 height 5
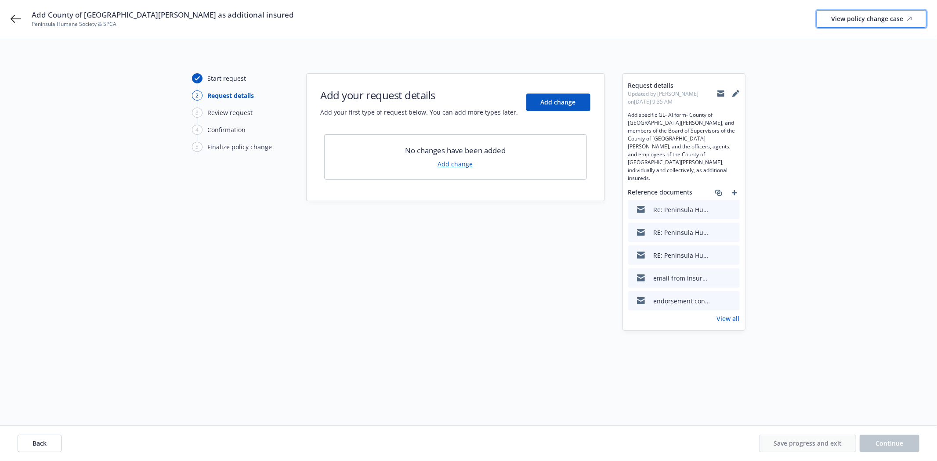
click at [886, 16] on div "View policy change case" at bounding box center [871, 19] width 81 height 17
